Goal: Task Accomplishment & Management: Manage account settings

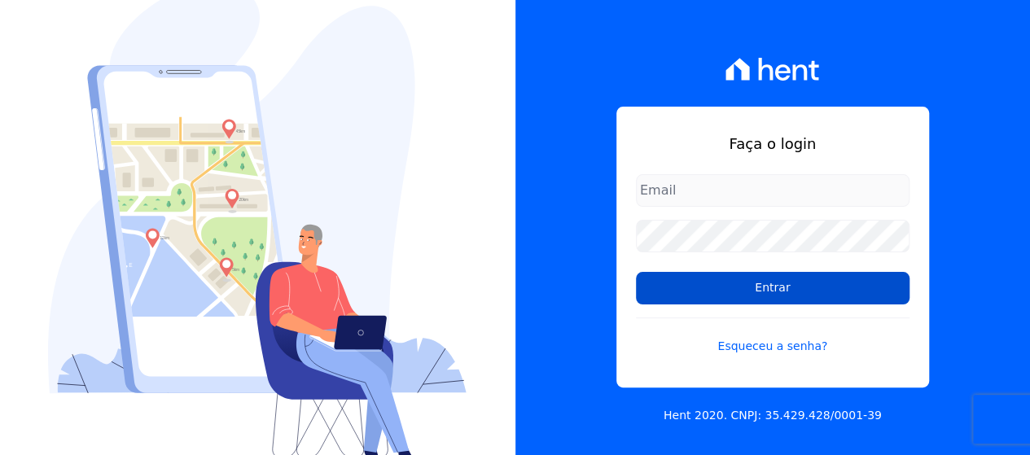
type input "loyane@jcrcob.com.br"
click at [753, 297] on input "Entrar" at bounding box center [773, 288] width 274 height 33
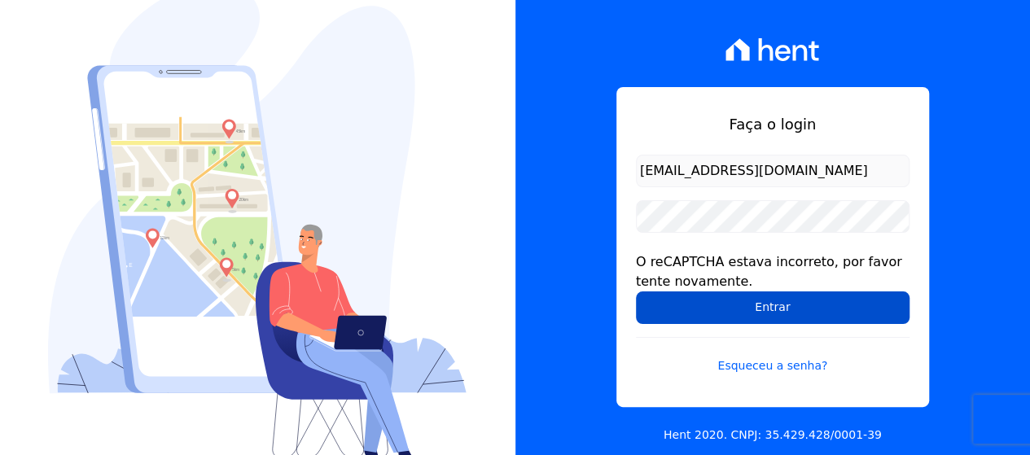
click at [878, 322] on input "Entrar" at bounding box center [773, 308] width 274 height 33
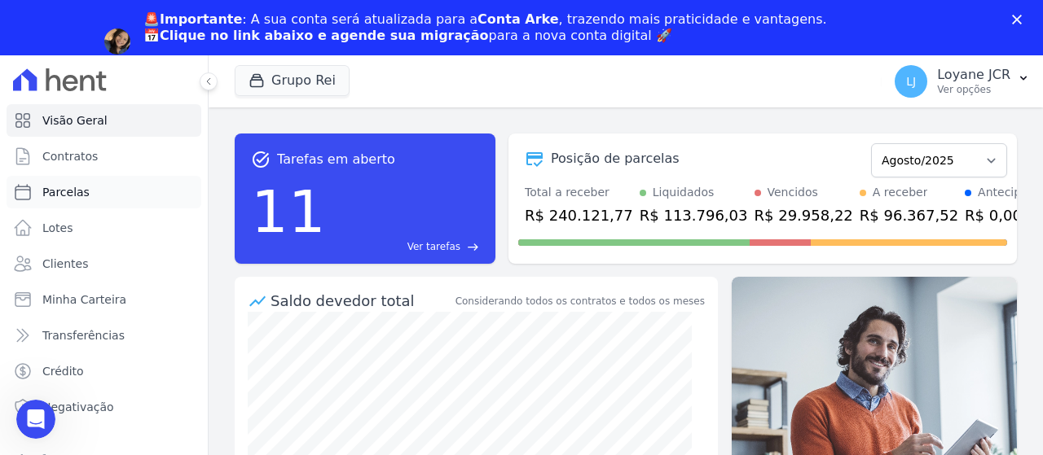
click at [106, 190] on link "Parcelas" at bounding box center [104, 192] width 195 height 33
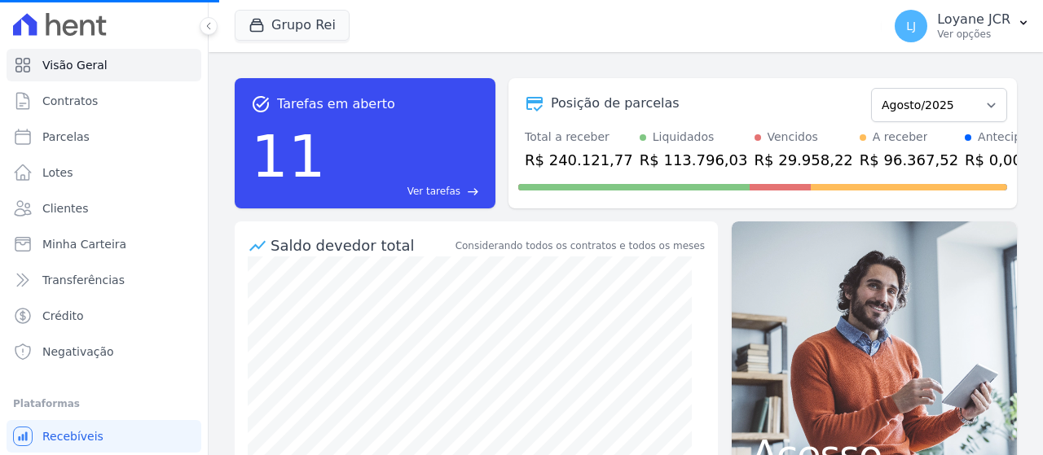
select select
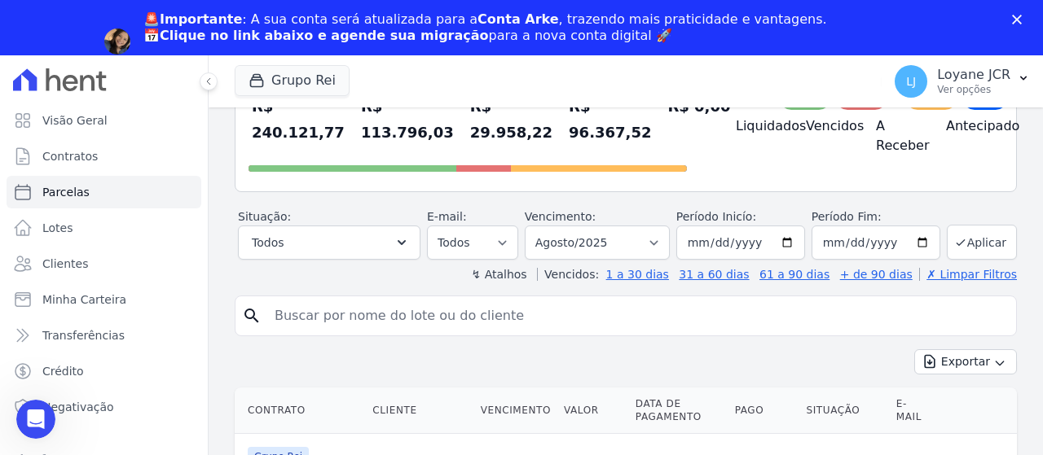
scroll to position [244, 0]
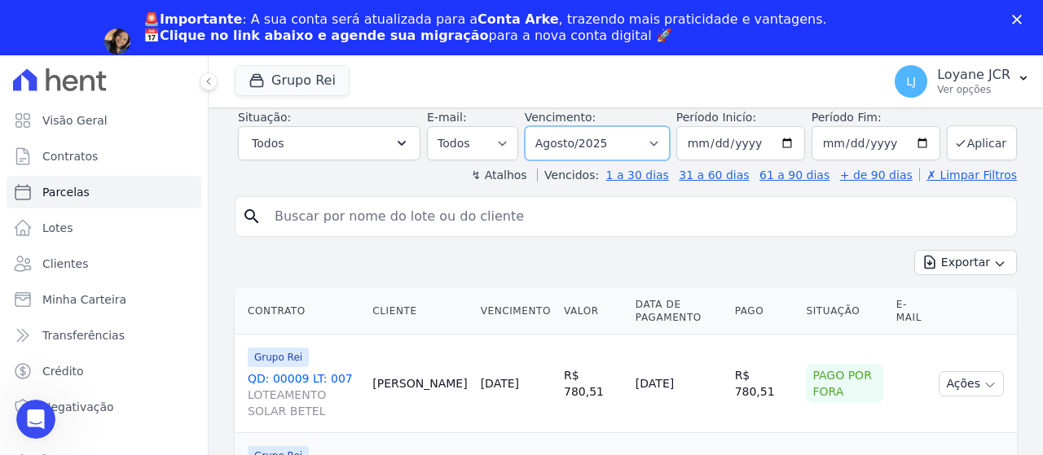
click at [602, 149] on select "Filtrar por período ──────── Todos os meses Janeiro/2020 Fevereiro/2020 Março/2…" at bounding box center [597, 143] width 145 height 34
select select "07/2025"
click at [536, 126] on select "Filtrar por período ──────── Todos os meses Janeiro/2020 Fevereiro/2020 Março/2…" at bounding box center [597, 143] width 145 height 34
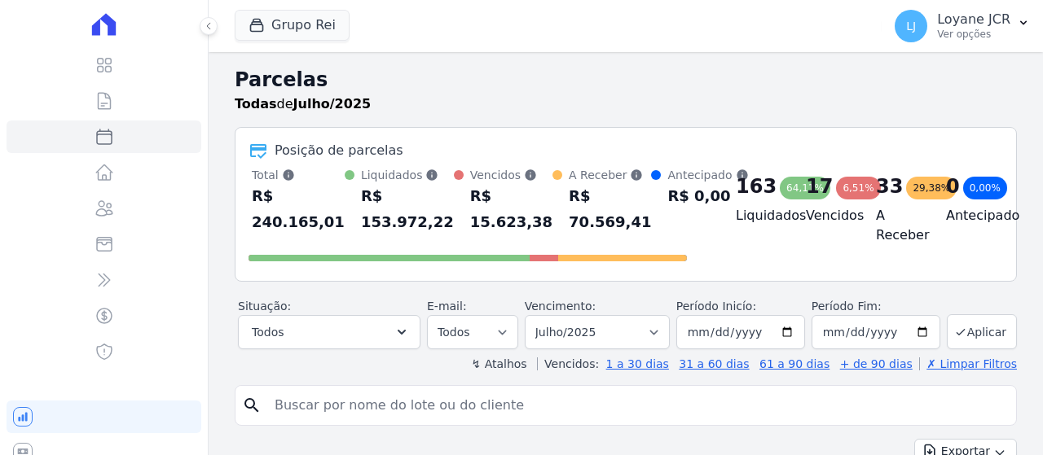
select select
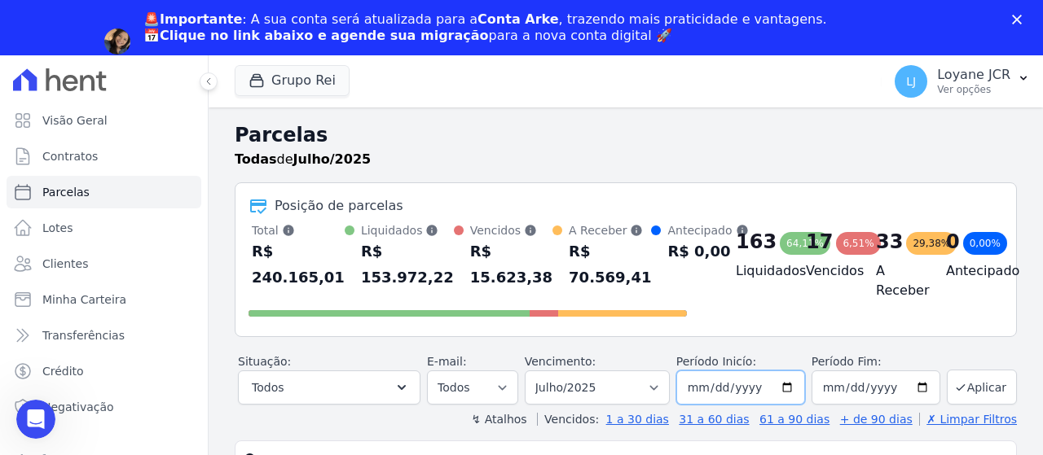
click at [702, 398] on input "2025-07-01" at bounding box center [740, 388] width 129 height 34
type input "2025-07-15"
click at [826, 405] on input "2025-07-31" at bounding box center [875, 388] width 129 height 34
type input "[DATE]"
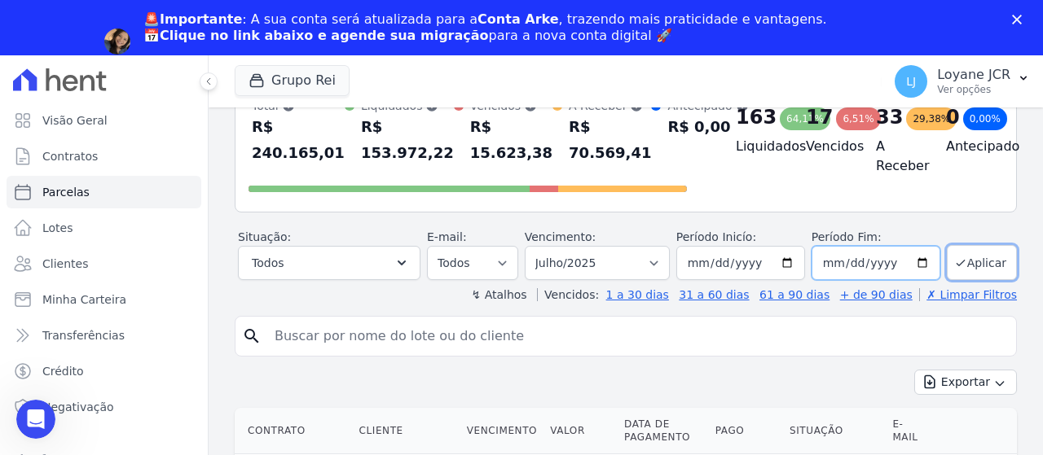
scroll to position [244, 0]
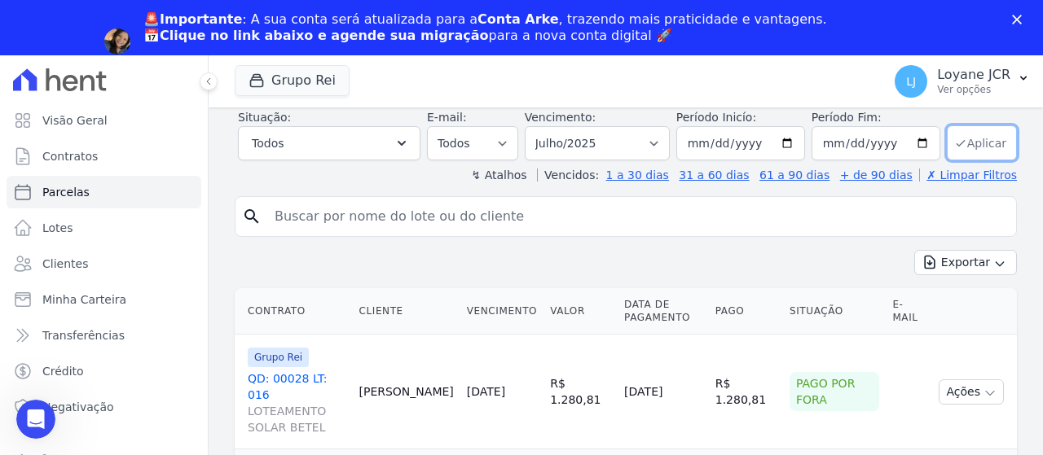
click at [963, 157] on button "Aplicar" at bounding box center [981, 142] width 70 height 35
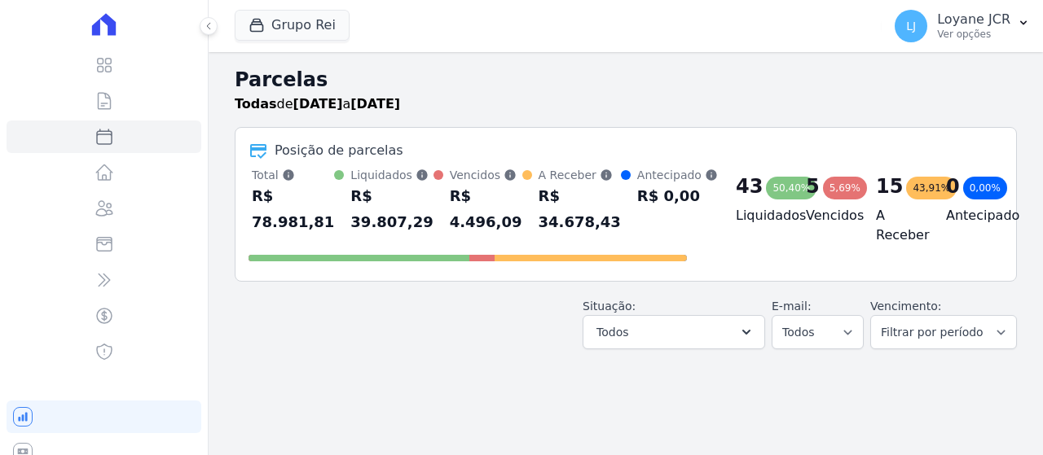
select select
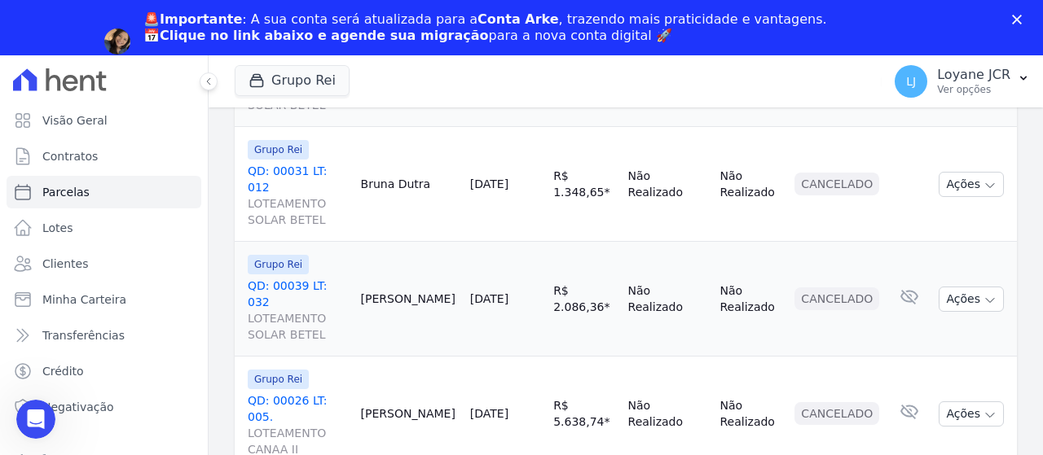
scroll to position [2593, 0]
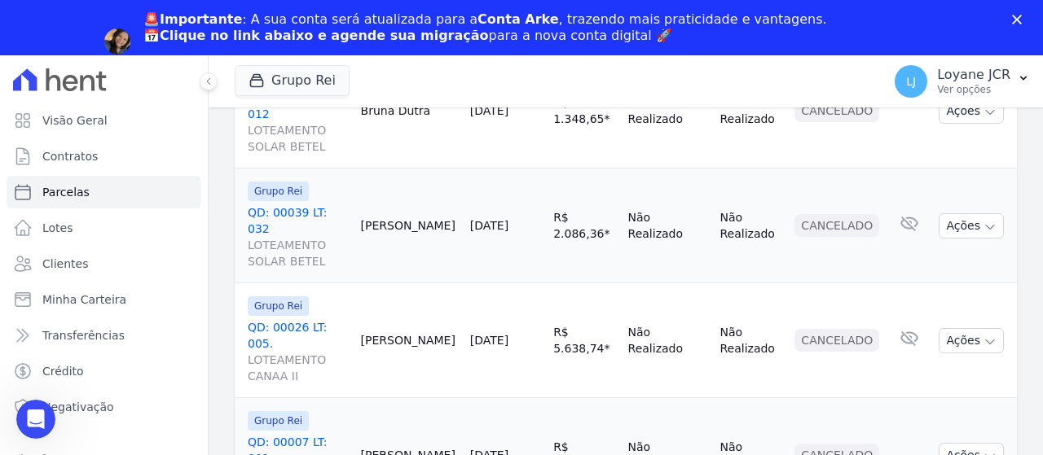
click at [1023, 19] on div "Fechar" at bounding box center [1020, 20] width 16 height 10
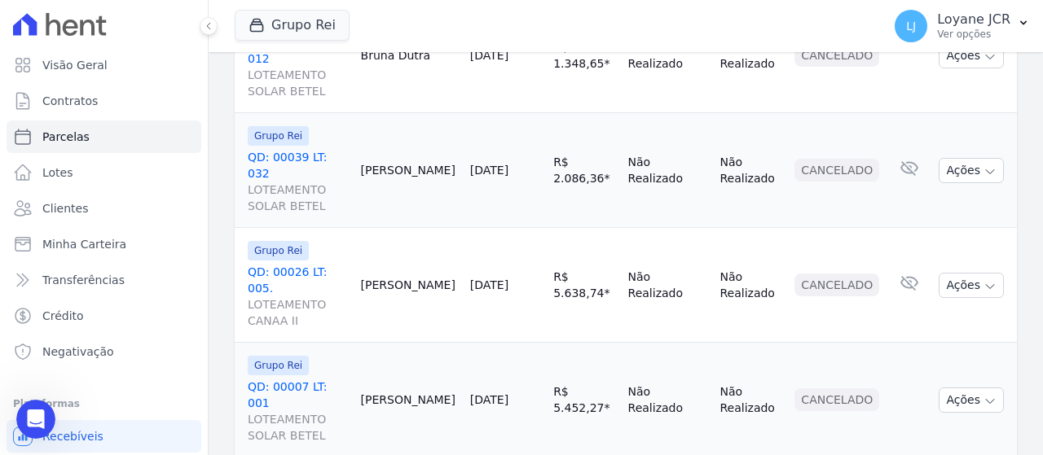
select select
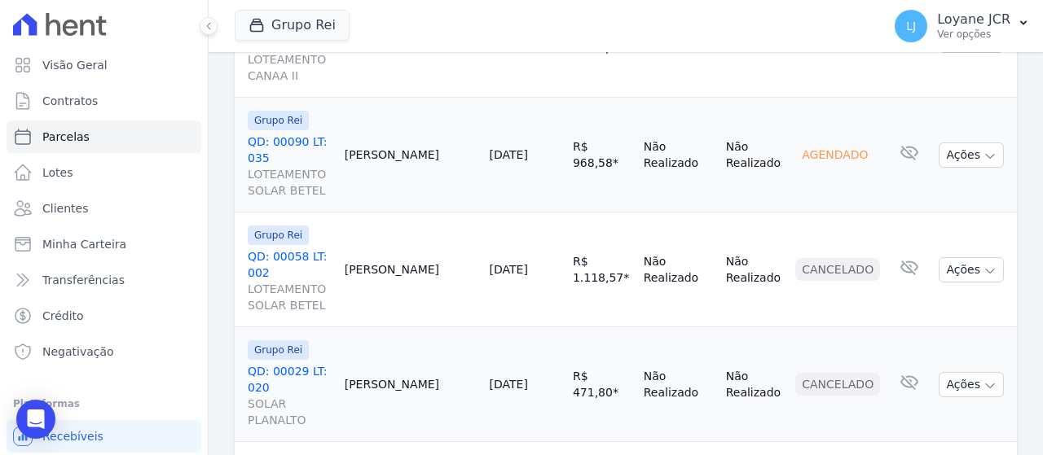
scroll to position [2527, 0]
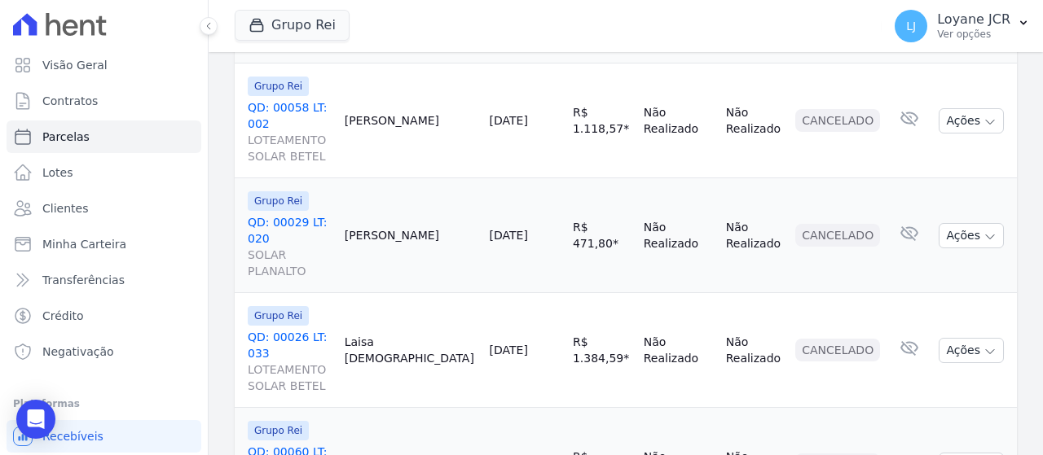
select select
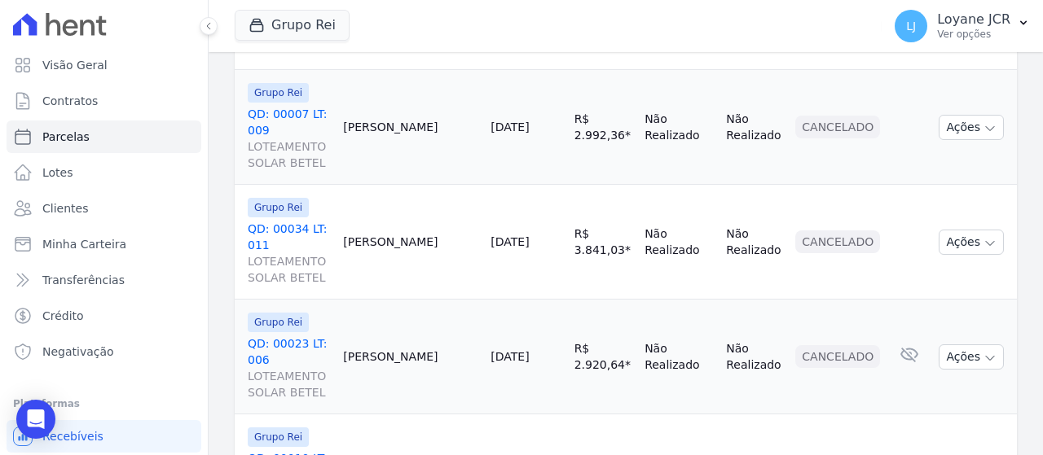
scroll to position [2576, 0]
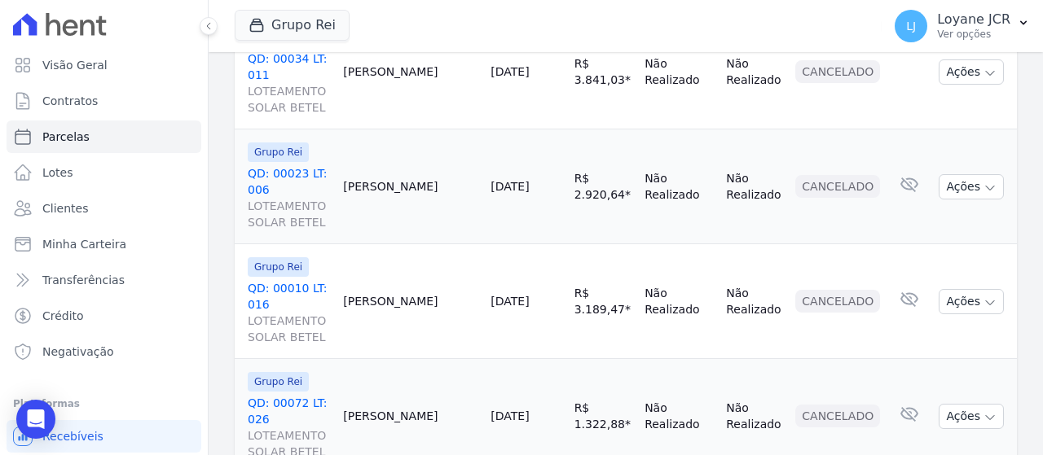
select select
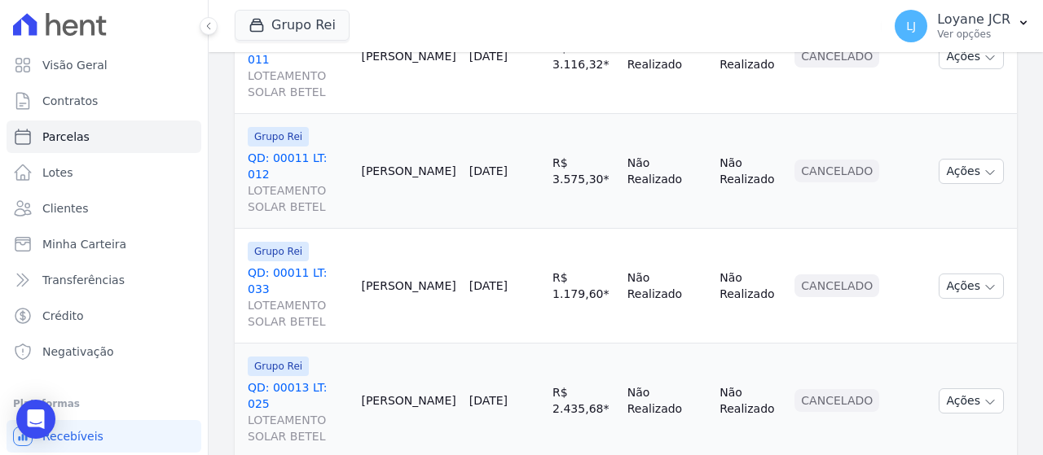
scroll to position [2593, 0]
select select
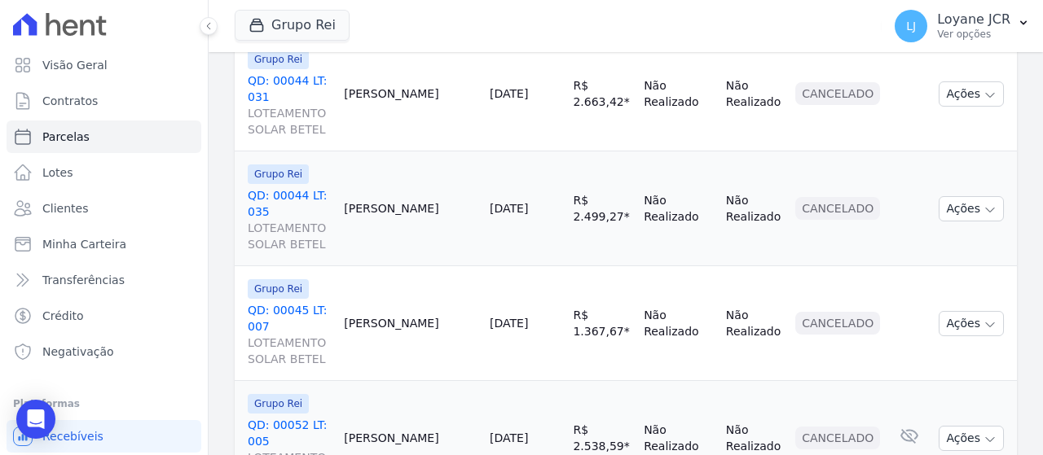
scroll to position [2593, 0]
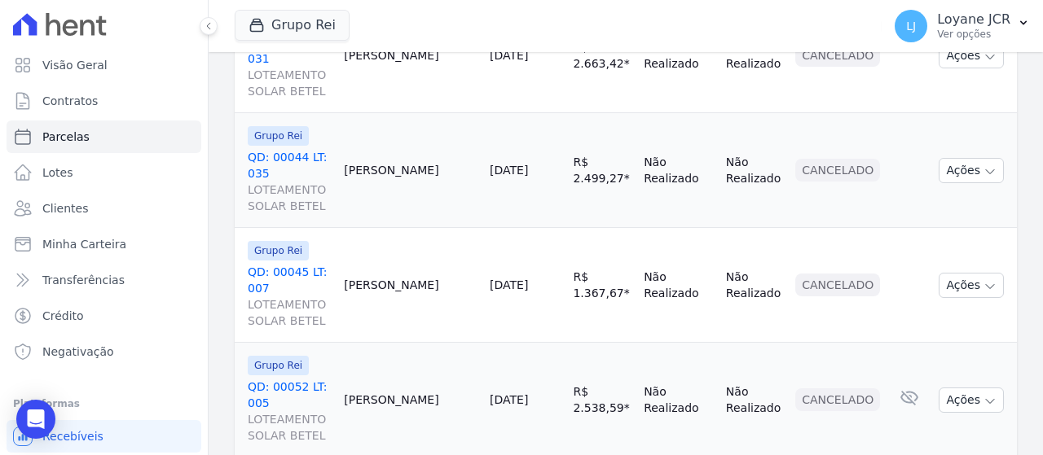
select select
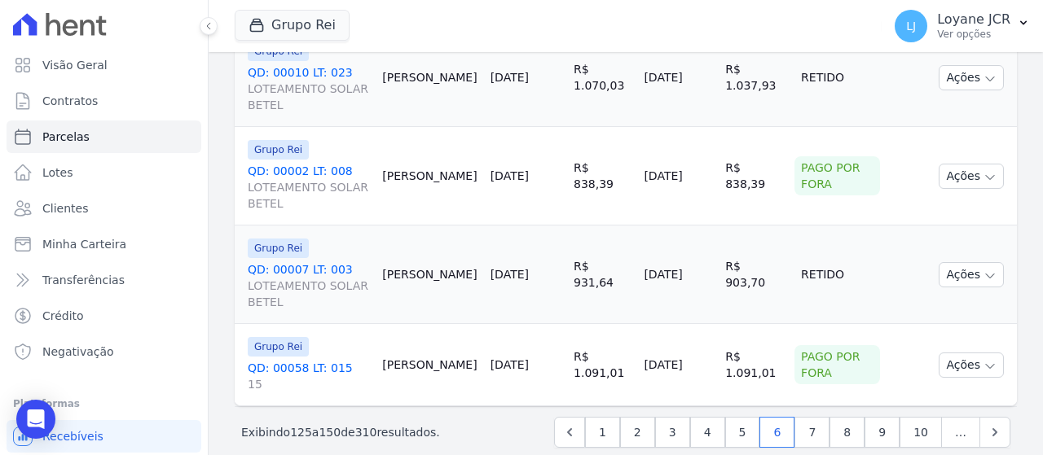
scroll to position [2527, 0]
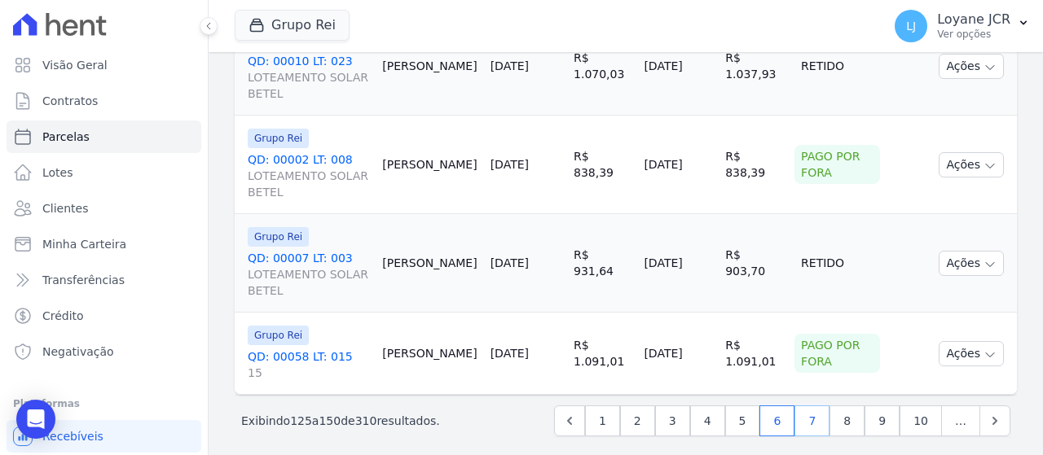
click at [820, 419] on link "7" at bounding box center [811, 421] width 35 height 31
select select
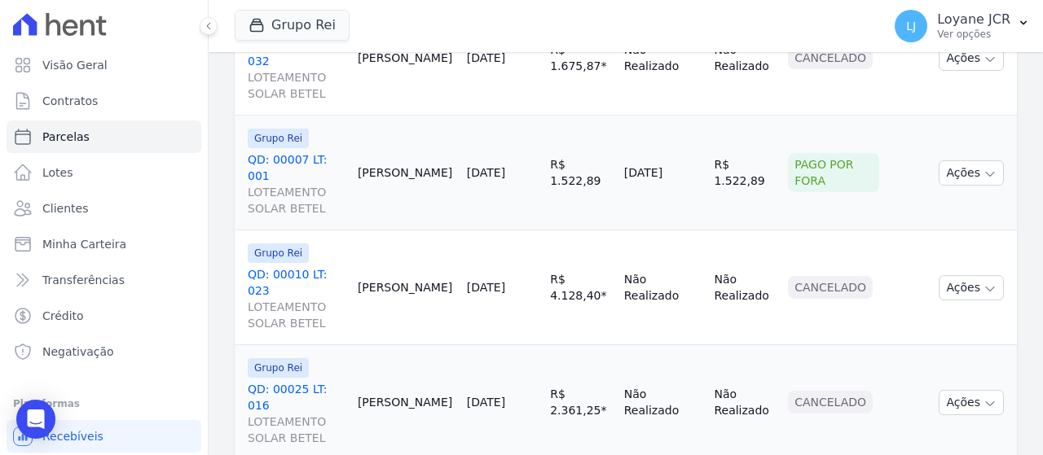
scroll to position [2576, 0]
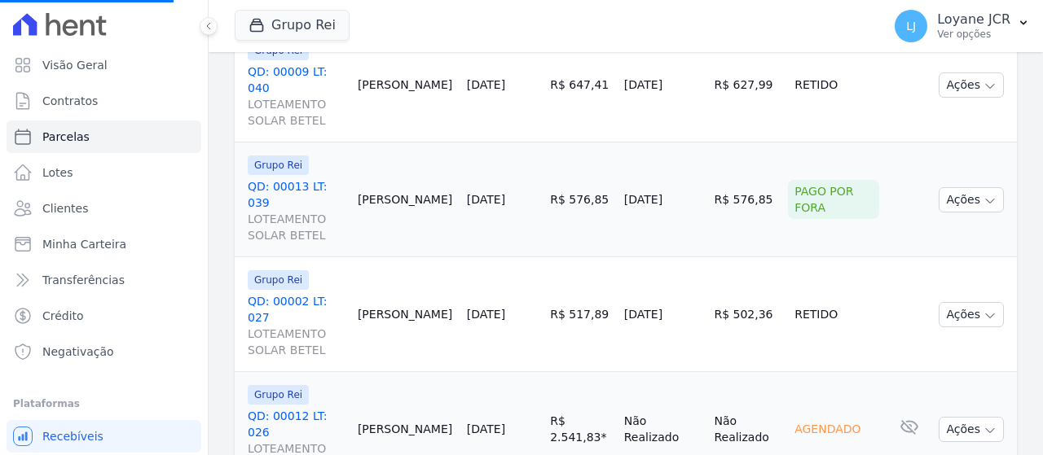
scroll to position [1517, 0]
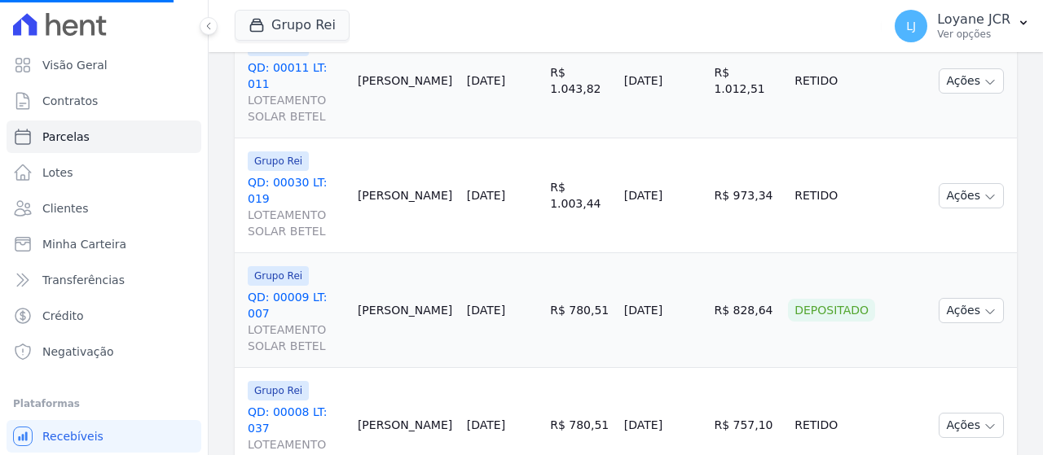
select select
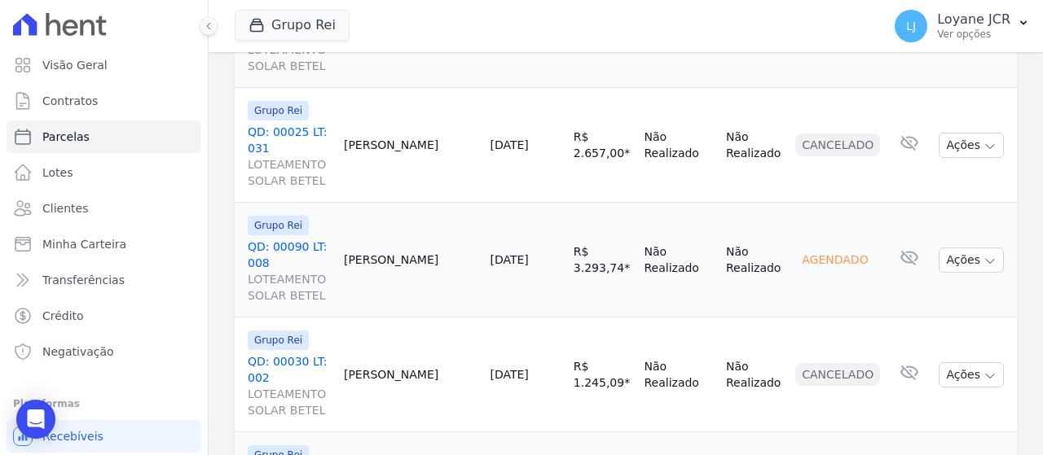
scroll to position [2560, 0]
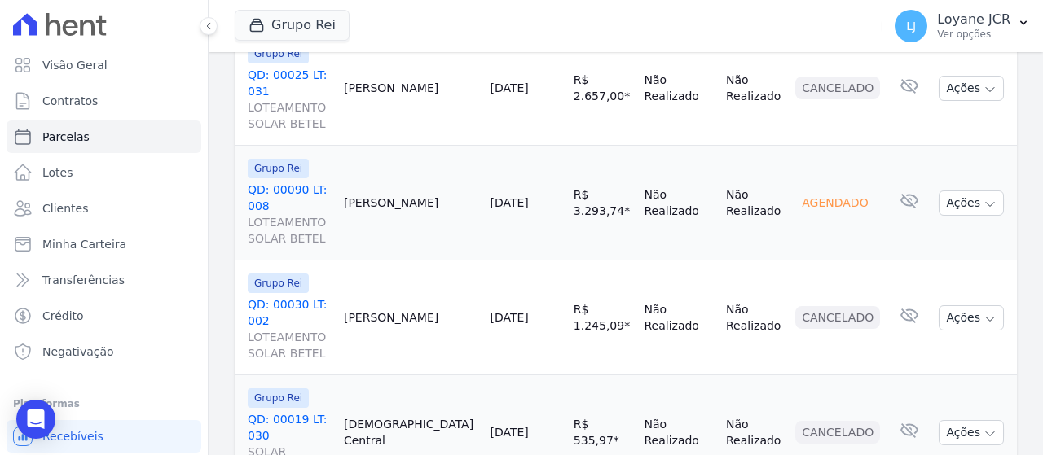
select select
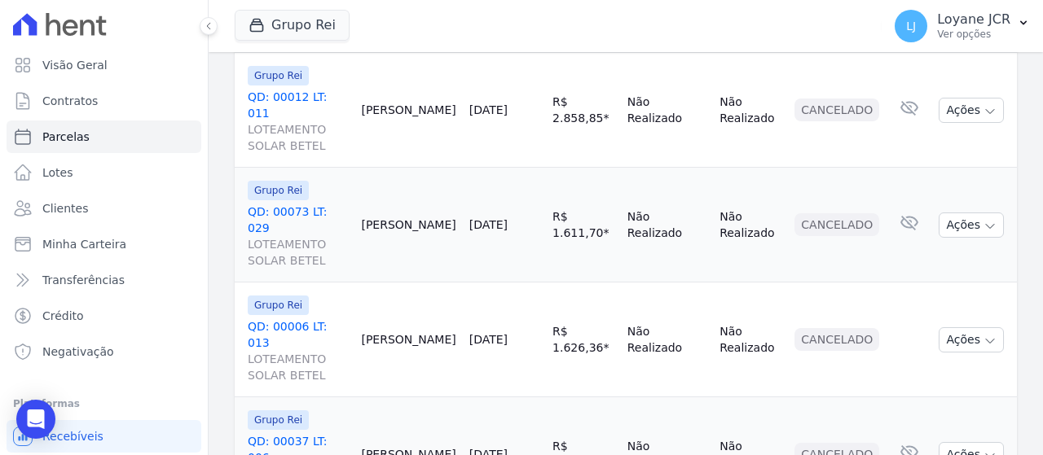
scroll to position [2593, 0]
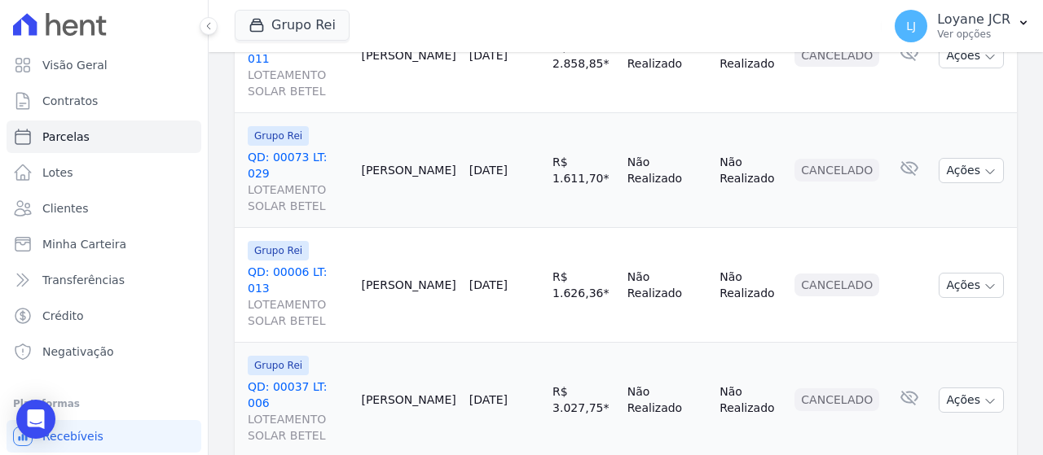
select select
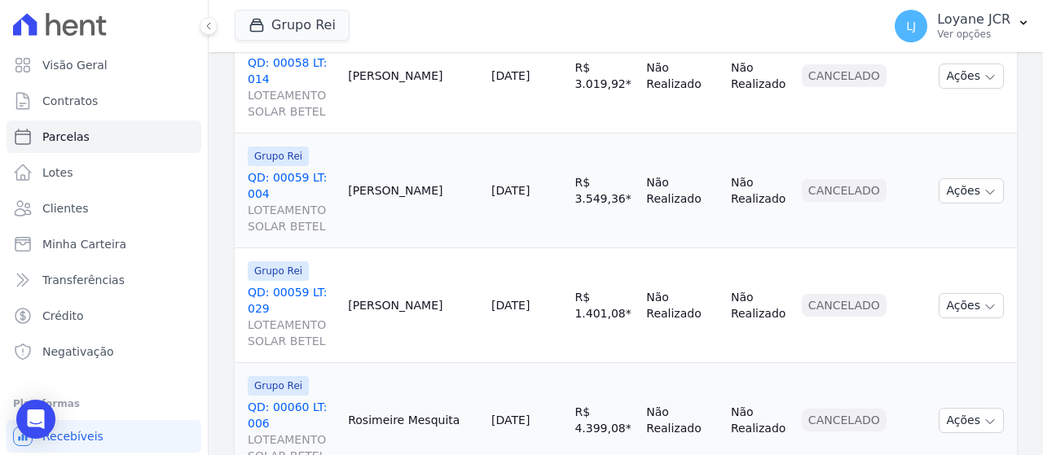
scroll to position [2593, 0]
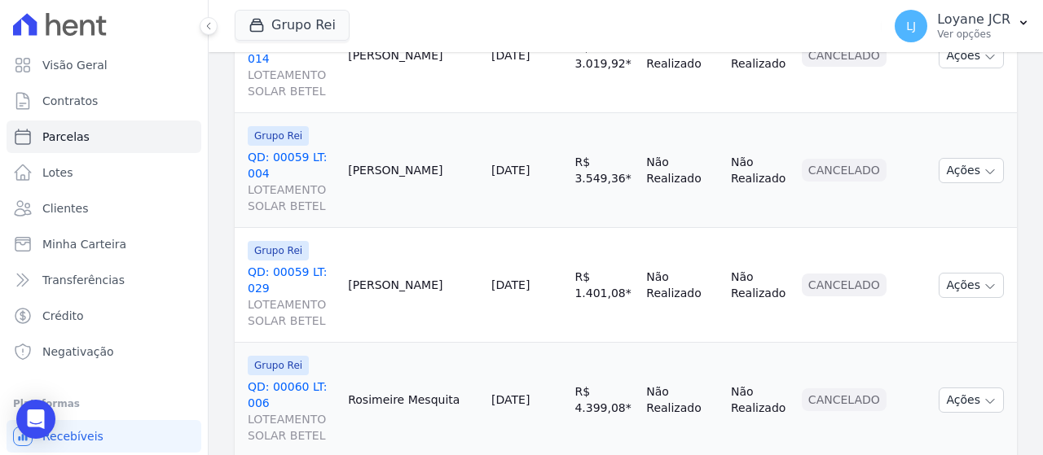
select select
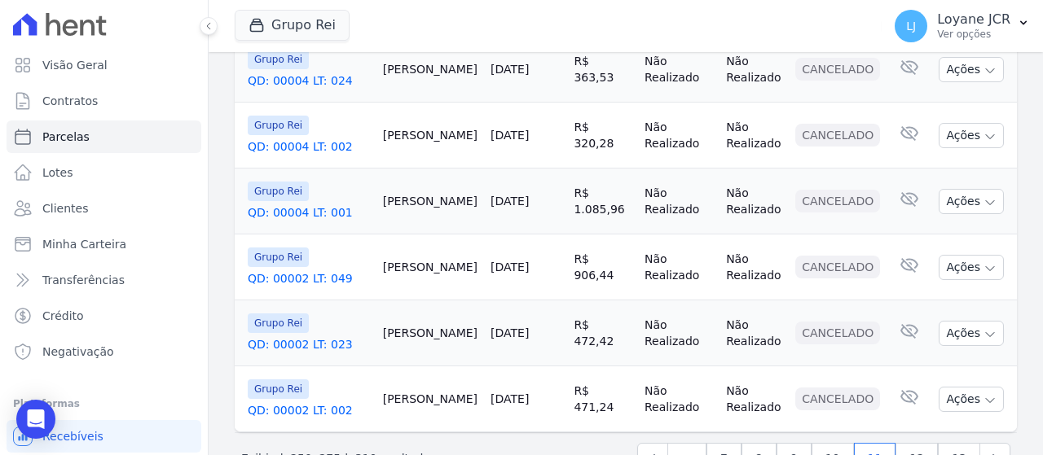
scroll to position [2022, 0]
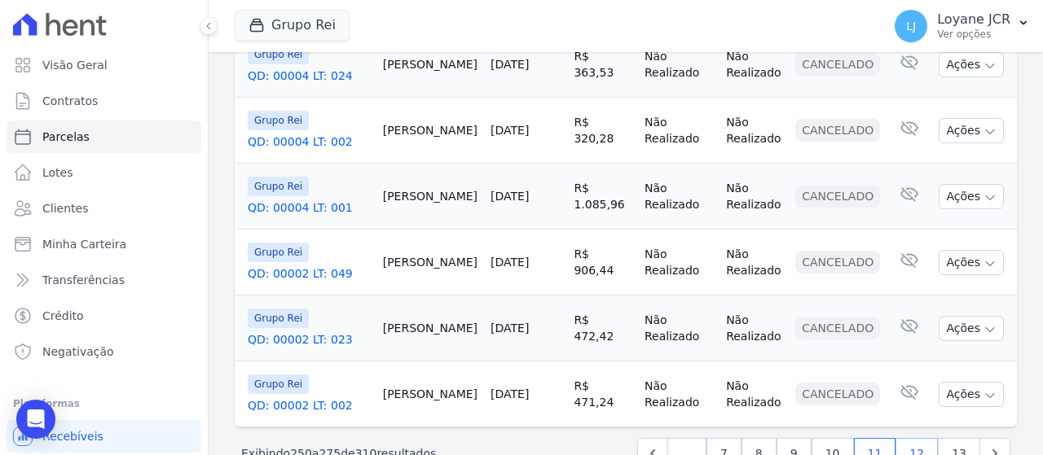
click at [907, 438] on link "12" at bounding box center [916, 453] width 42 height 31
select select
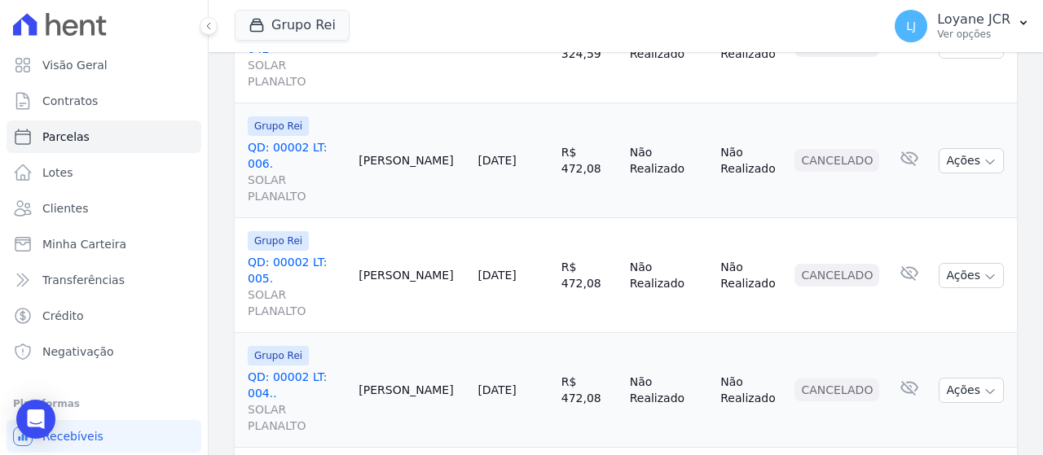
scroll to position [1873, 0]
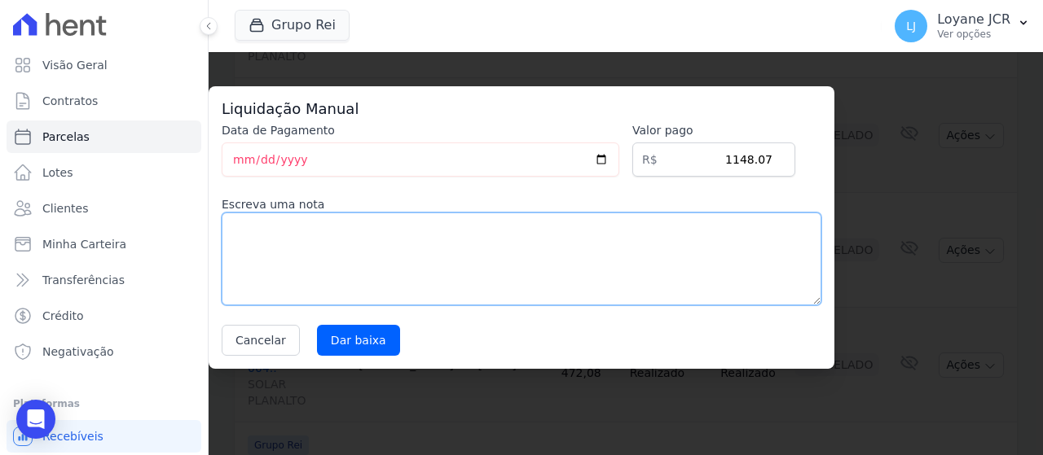
click at [453, 235] on textarea at bounding box center [521, 259] width 599 height 93
type textarea "PAGO POR FORA."
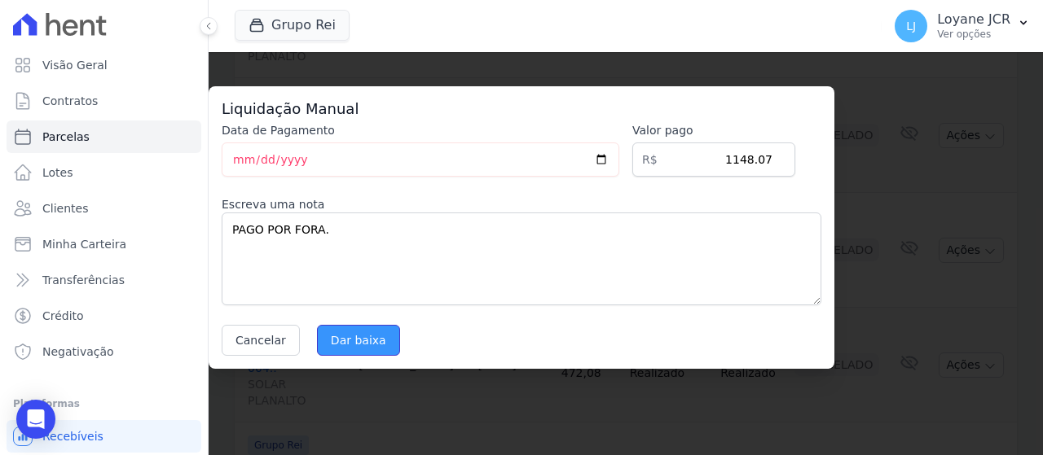
click at [323, 333] on input "Dar baixa" at bounding box center [358, 340] width 83 height 31
select select
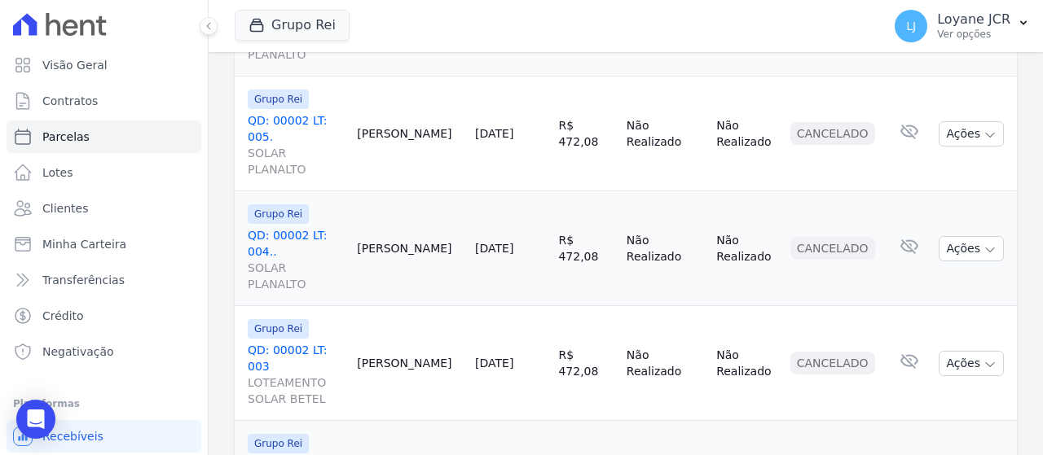
scroll to position [1908, 0]
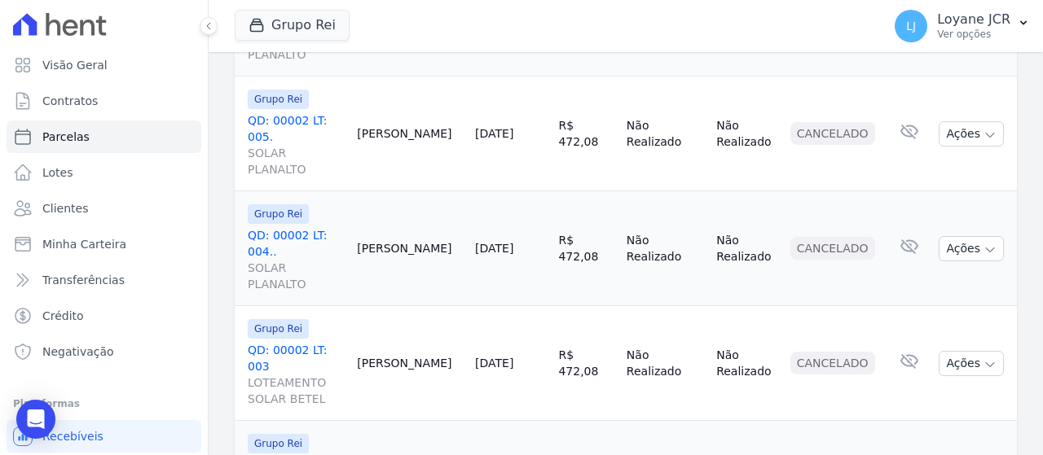
scroll to position [2071, 0]
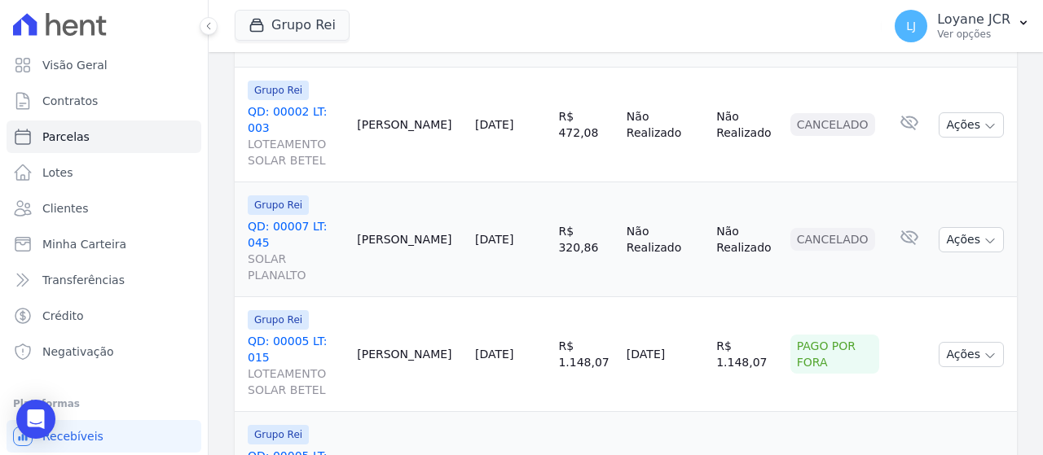
scroll to position [2153, 0]
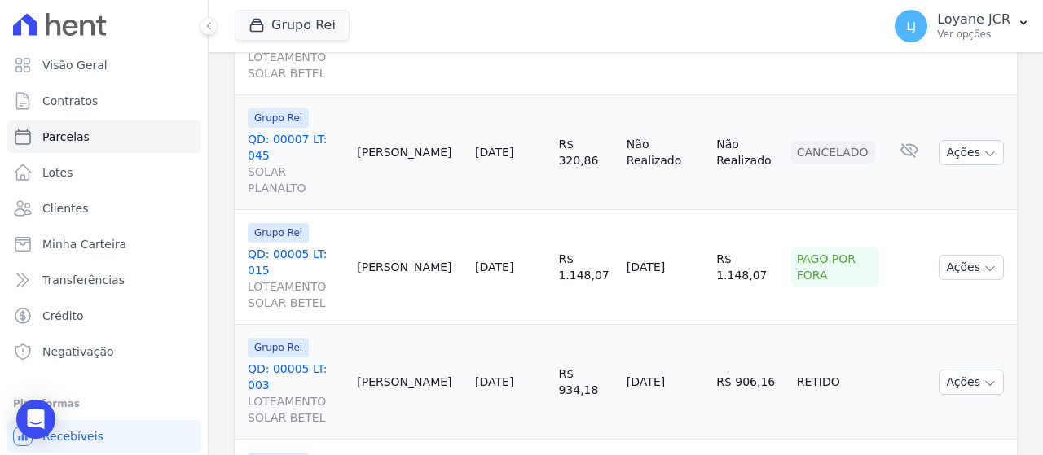
select select
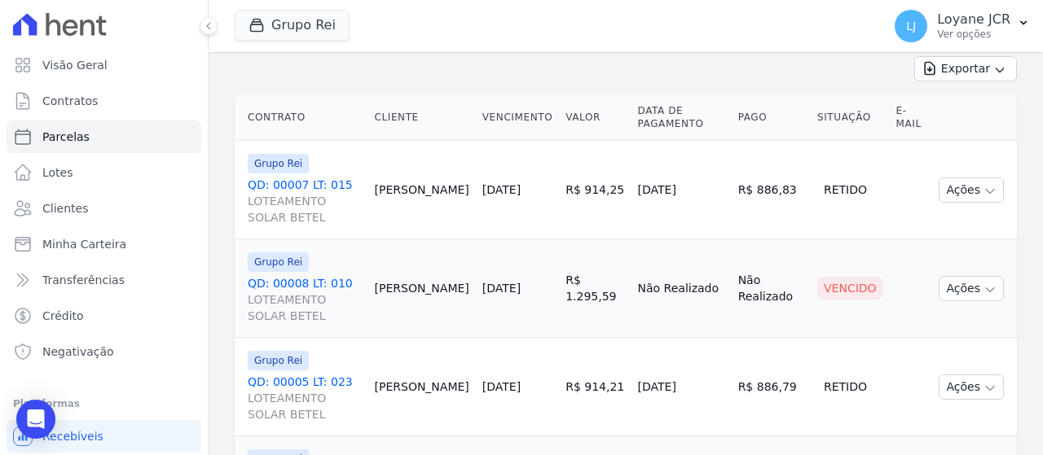
scroll to position [385, 0]
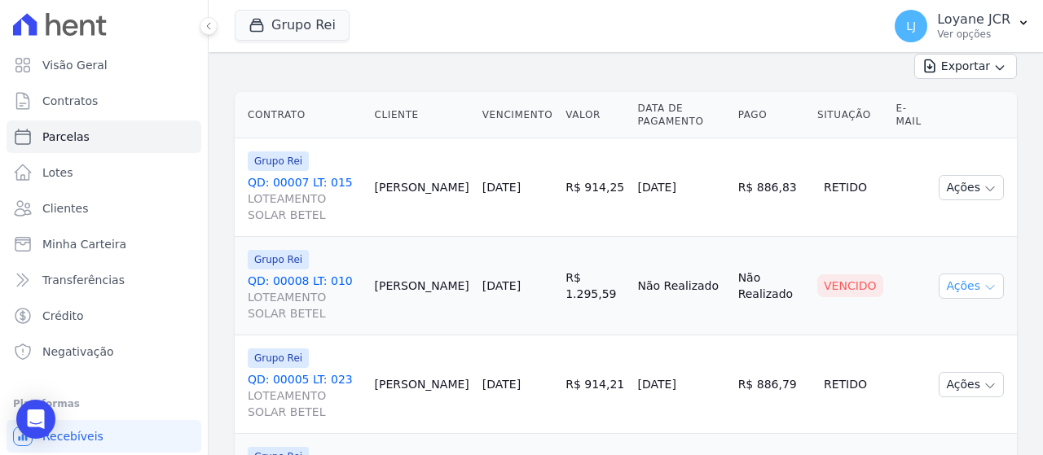
click at [951, 281] on button "Ações" at bounding box center [970, 286] width 65 height 25
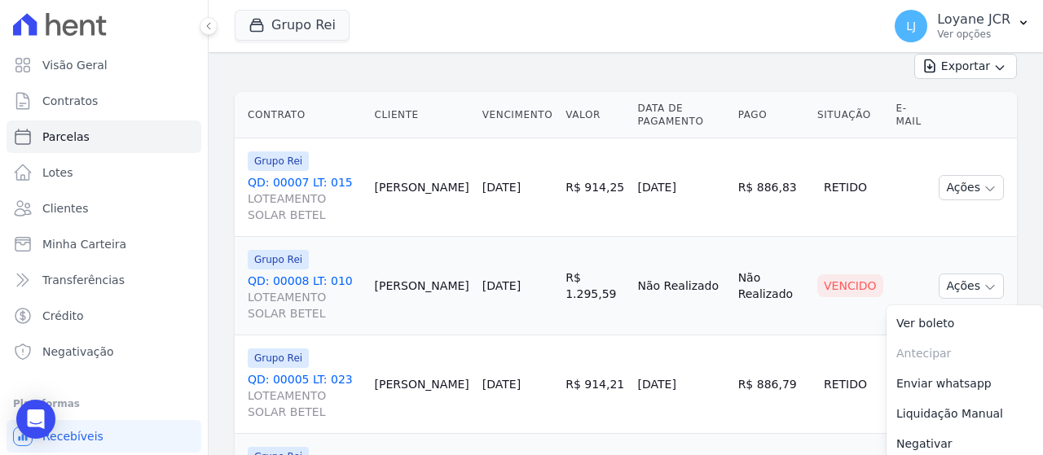
click at [810, 246] on td "Vencido" at bounding box center [849, 286] width 79 height 99
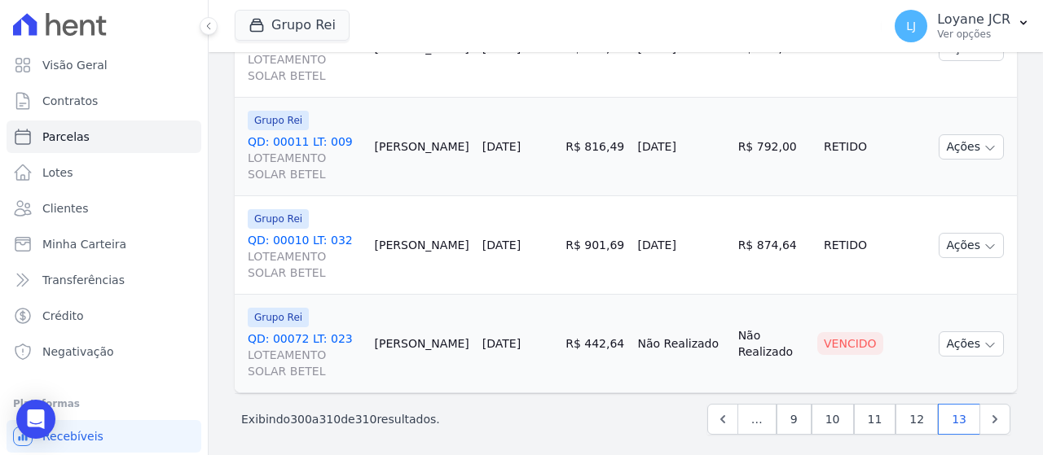
scroll to position [1118, 0]
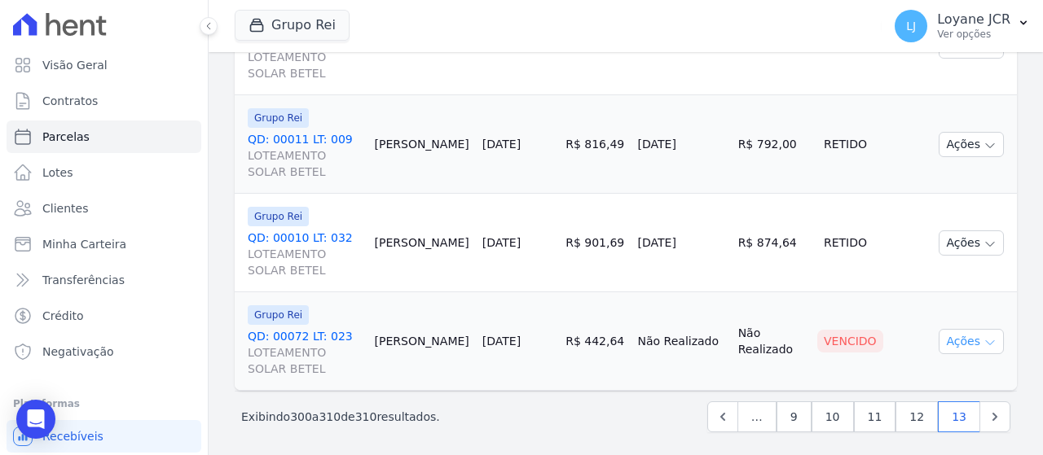
click at [965, 336] on button "Ações" at bounding box center [970, 341] width 65 height 25
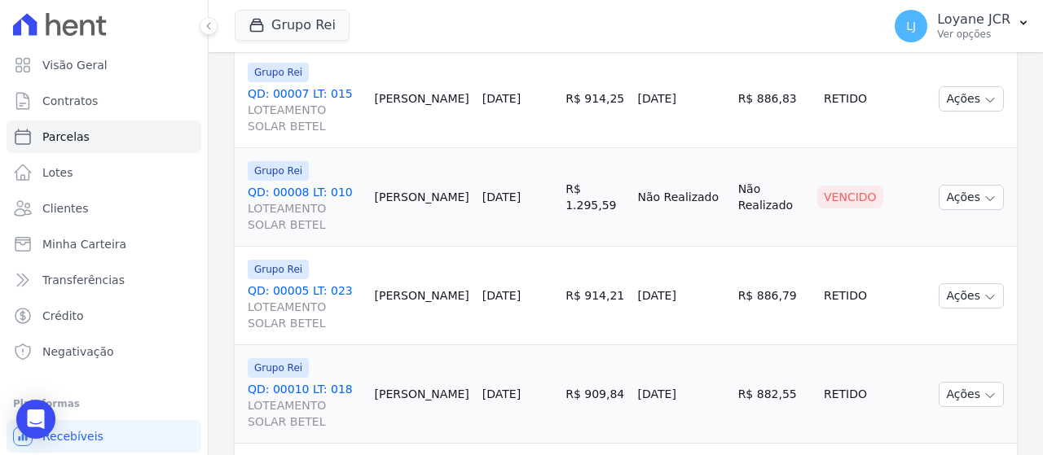
scroll to position [467, 0]
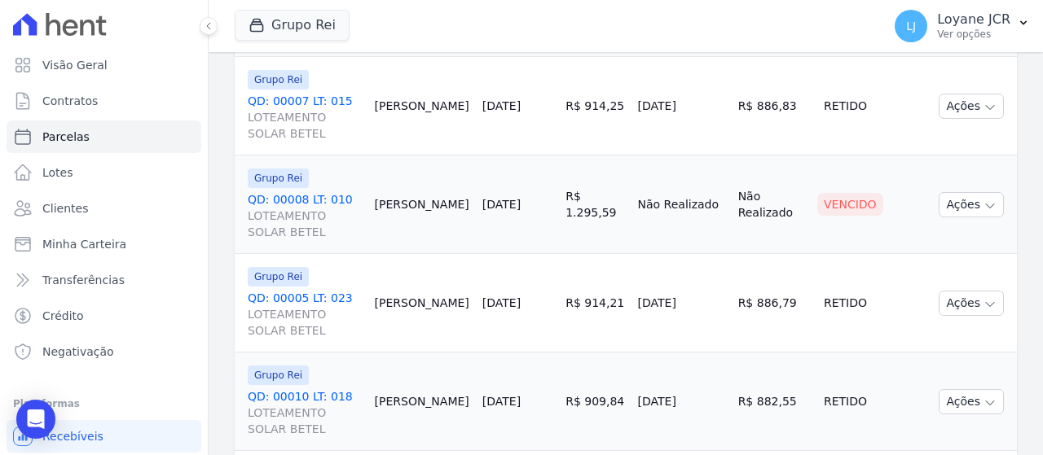
drag, startPoint x: 841, startPoint y: 151, endPoint x: 839, endPoint y: 138, distance: 13.1
click at [841, 140] on td "Retido" at bounding box center [849, 106] width 79 height 99
click at [955, 200] on button "Ações" at bounding box center [970, 204] width 65 height 25
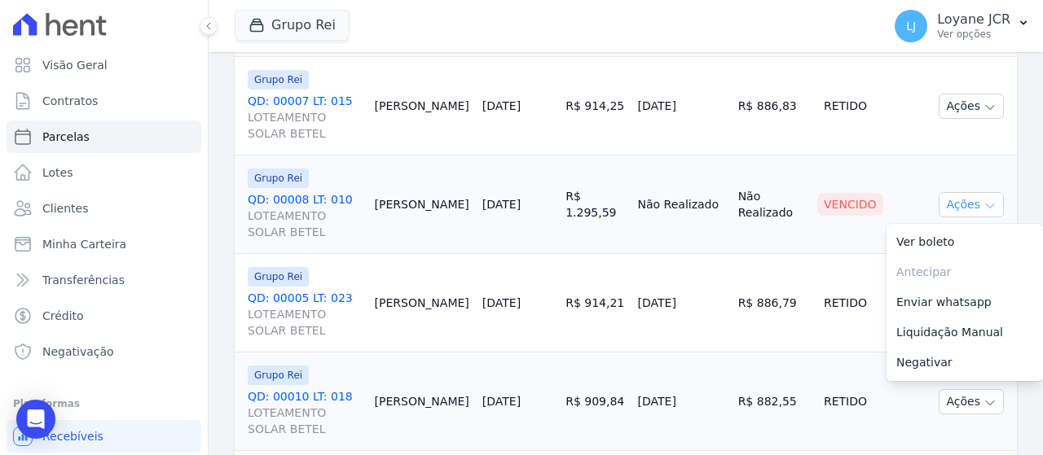
click at [955, 200] on button "Ações" at bounding box center [970, 204] width 65 height 25
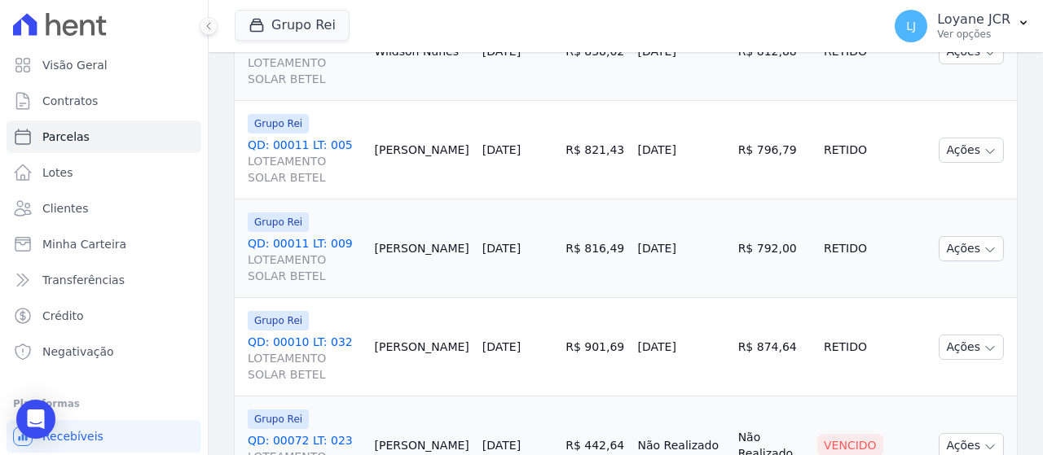
scroll to position [1118, 0]
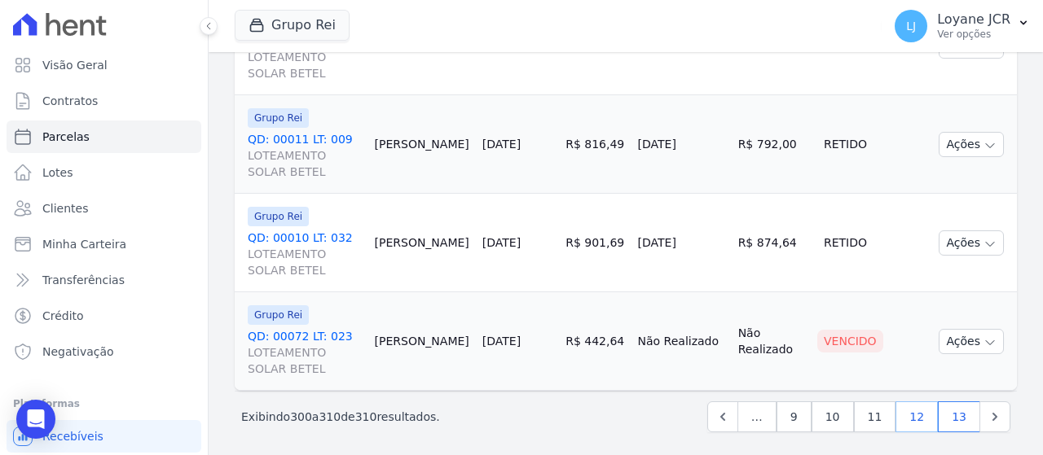
click at [912, 413] on link "12" at bounding box center [916, 417] width 42 height 31
select select
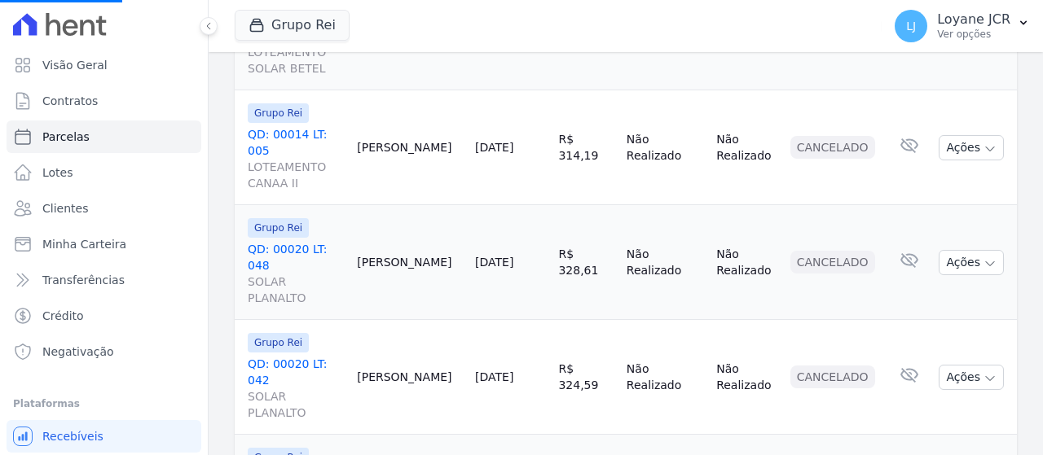
scroll to position [1629, 0]
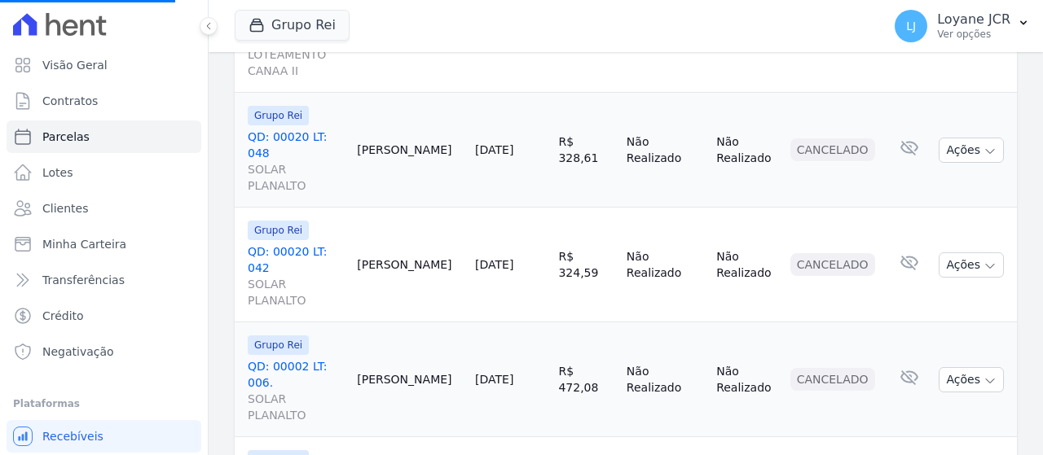
select select
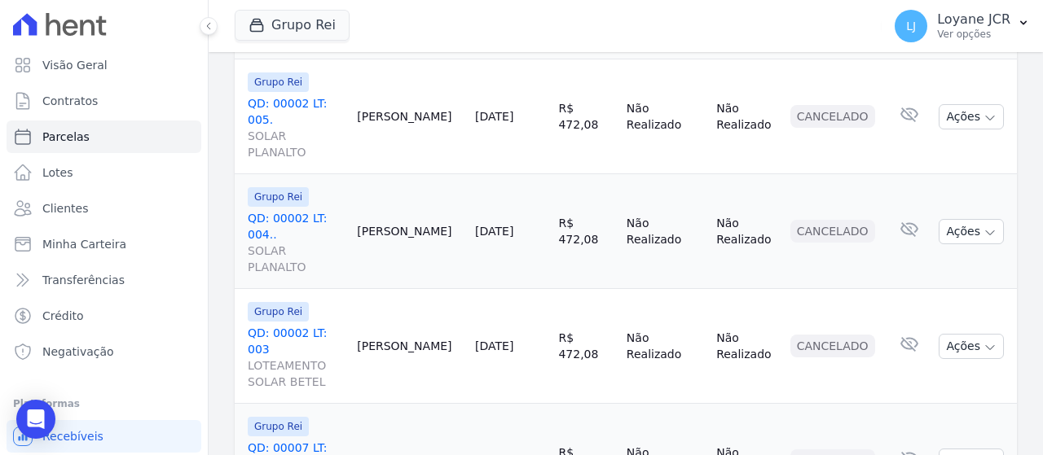
scroll to position [1990, 0]
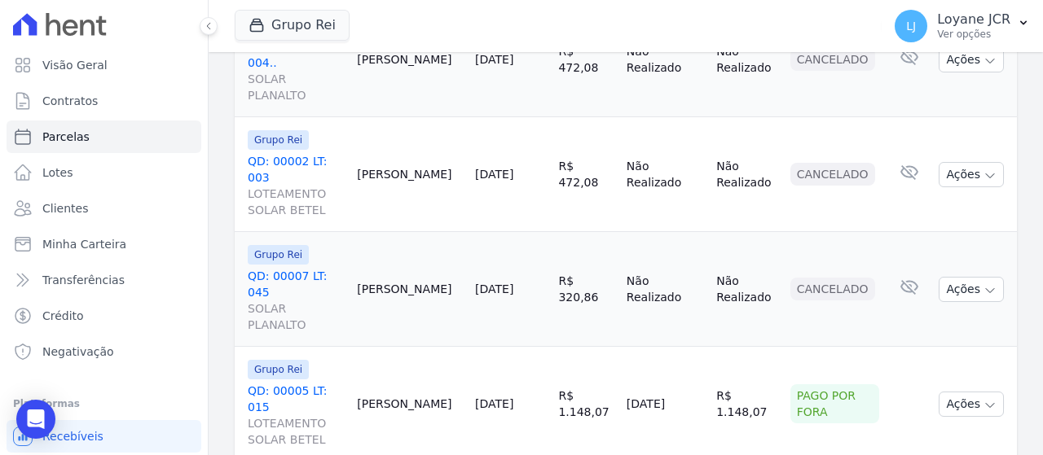
scroll to position [2153, 0]
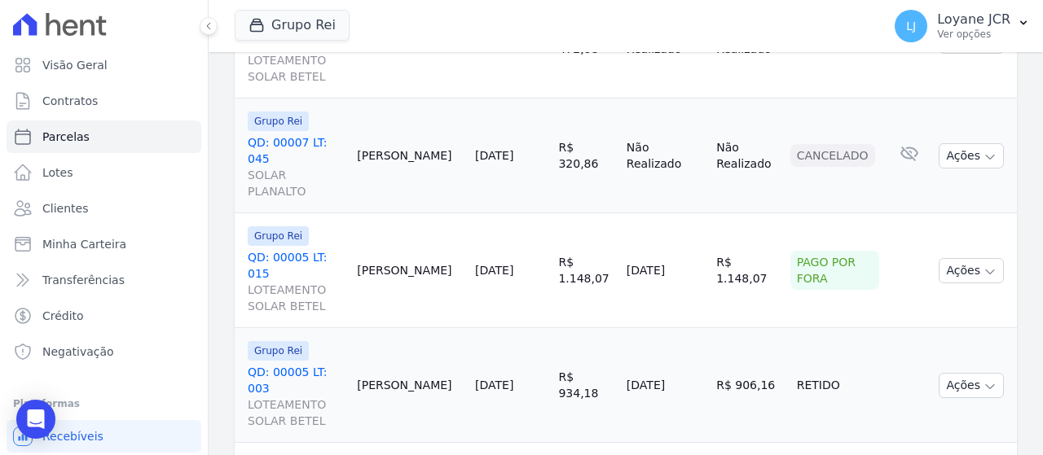
scroll to position [2316, 0]
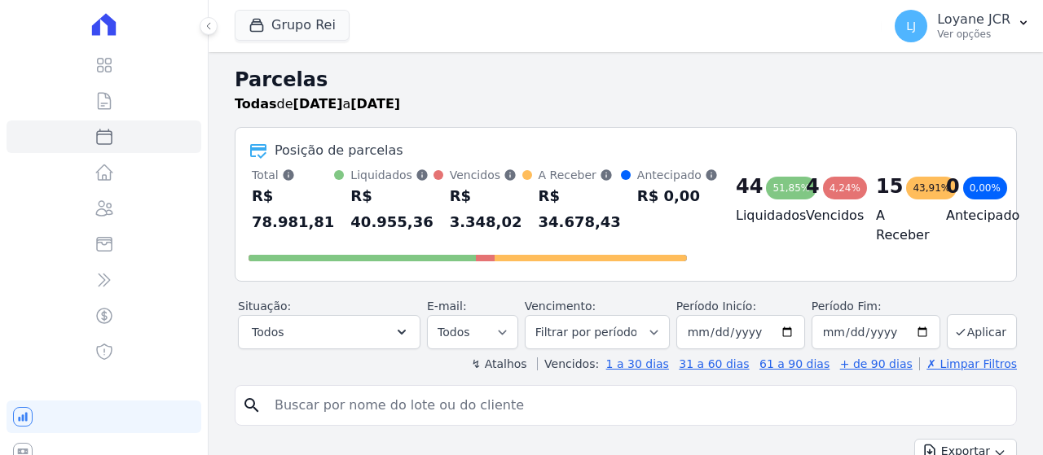
select select
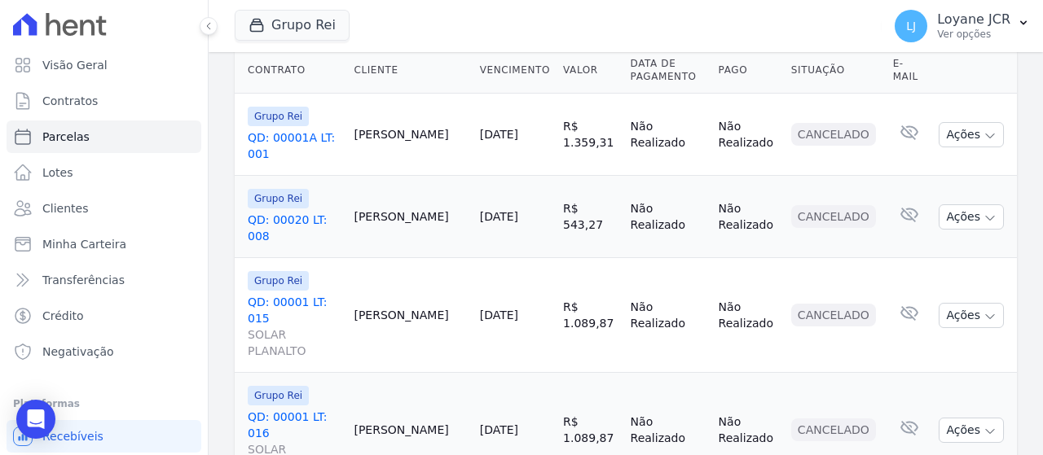
scroll to position [570, 0]
